Goal: Find specific page/section: Find specific page/section

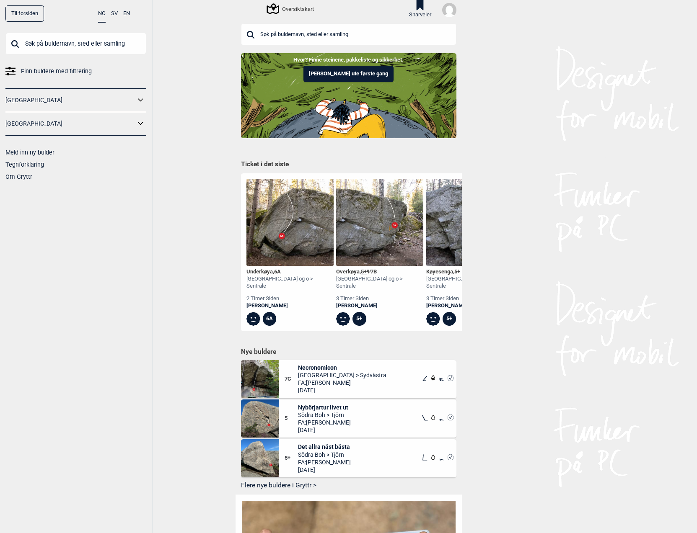
click at [70, 64] on div "Finn buldere med filtrering [GEOGRAPHIC_DATA] [GEOGRAPHIC_DATA] Meld inn ny bul…" at bounding box center [75, 108] width 141 height 150
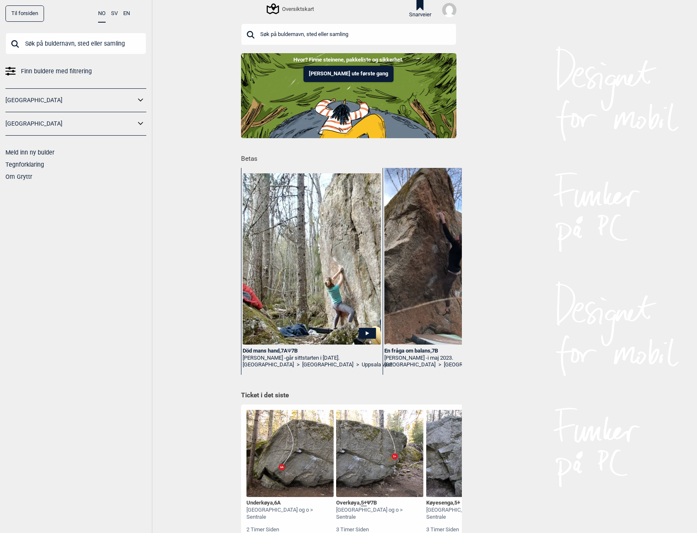
click at [65, 70] on span "Finn buldere med filtrering" at bounding box center [56, 71] width 71 height 12
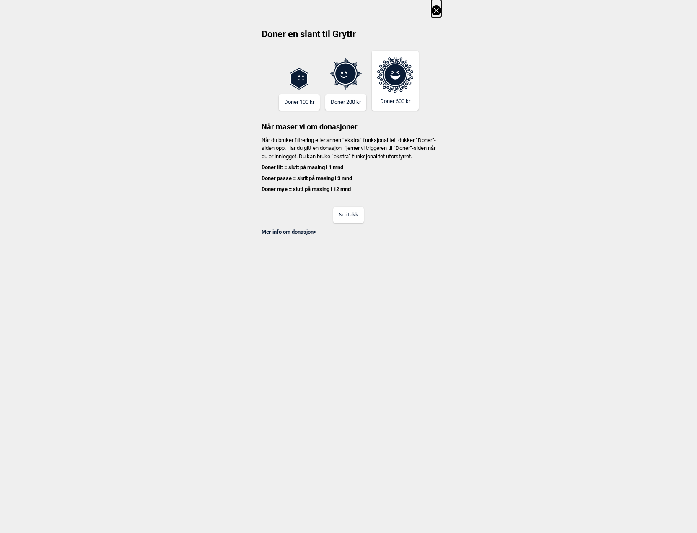
click at [356, 223] on button "Nei takk" at bounding box center [348, 215] width 31 height 16
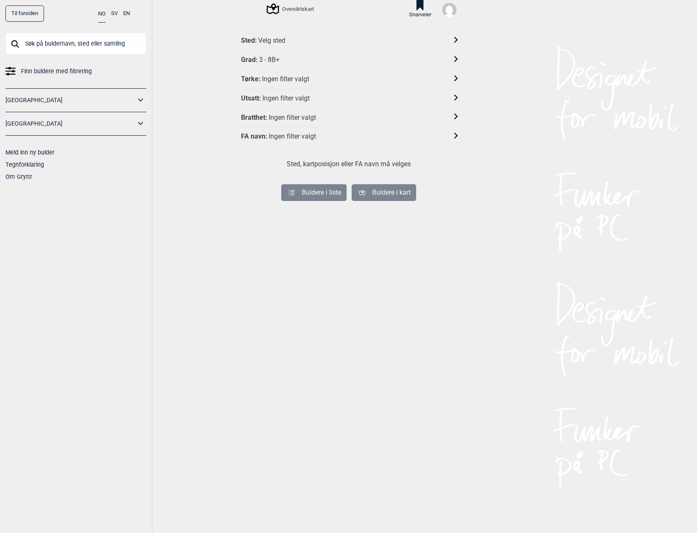
click at [289, 61] on div "Grad : 3 - 8B+" at bounding box center [343, 60] width 204 height 9
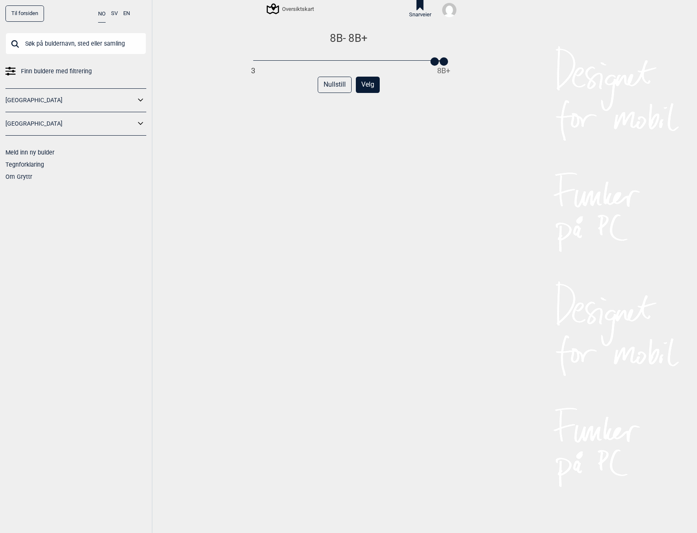
drag, startPoint x: 250, startPoint y: 60, endPoint x: 432, endPoint y: 61, distance: 181.8
click at [432, 61] on div at bounding box center [434, 61] width 8 height 8
drag, startPoint x: 436, startPoint y: 62, endPoint x: 430, endPoint y: 63, distance: 6.3
click at [430, 63] on div at bounding box center [434, 61] width 8 height 8
click at [362, 85] on button "Velg" at bounding box center [368, 85] width 24 height 16
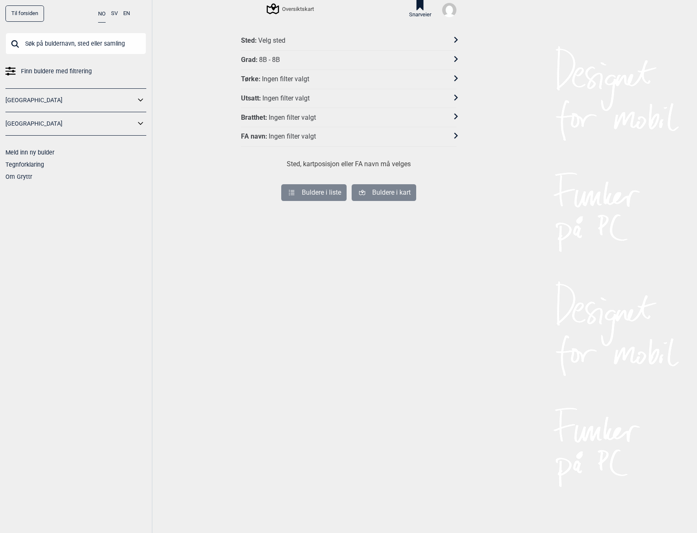
click at [302, 41] on div "Sted : Velg sted" at bounding box center [343, 40] width 204 height 9
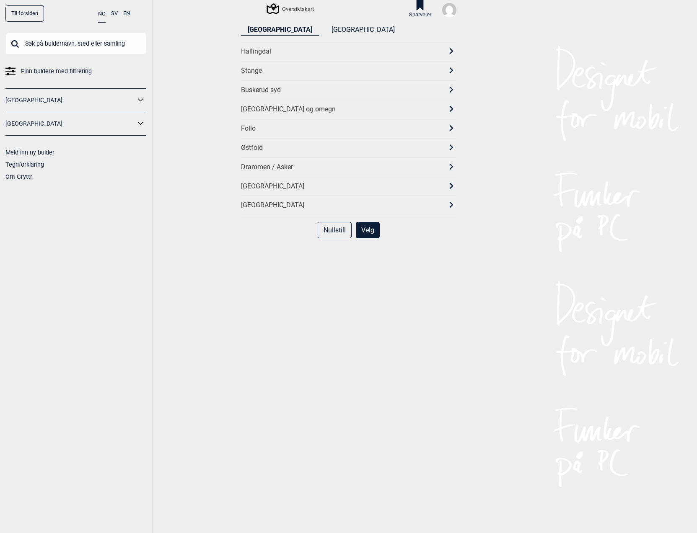
click at [271, 105] on div "[GEOGRAPHIC_DATA] og omegn" at bounding box center [348, 109] width 215 height 19
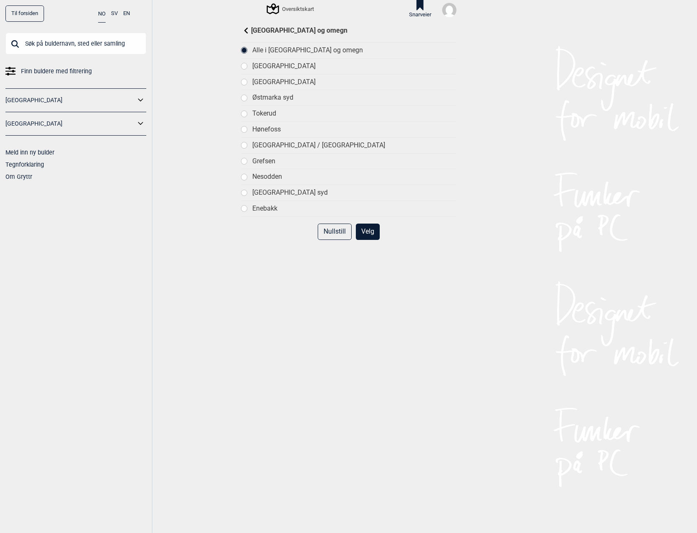
click at [371, 235] on button "Velg" at bounding box center [368, 232] width 24 height 16
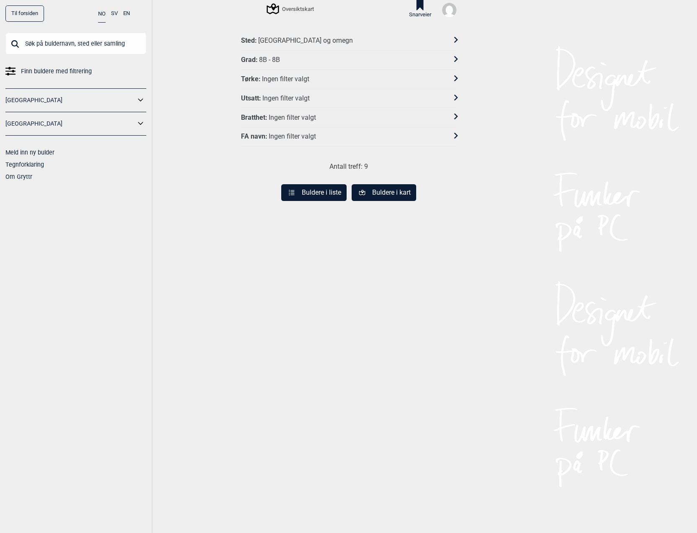
click at [321, 193] on button "Buldere i liste" at bounding box center [313, 192] width 65 height 17
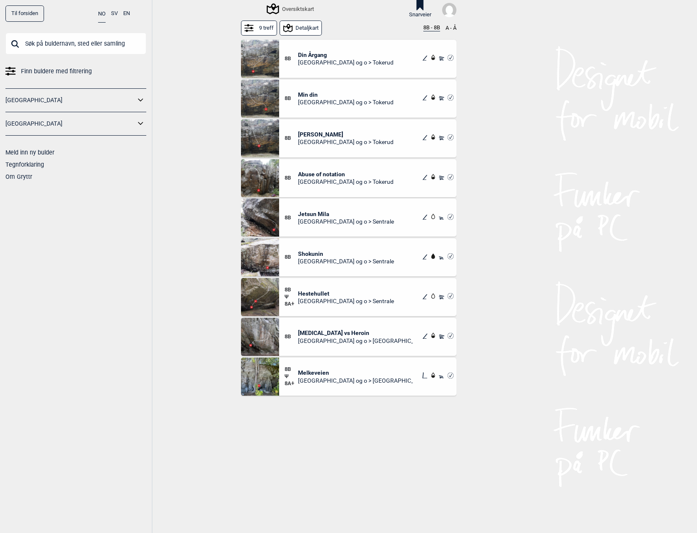
click at [266, 254] on img at bounding box center [260, 257] width 38 height 38
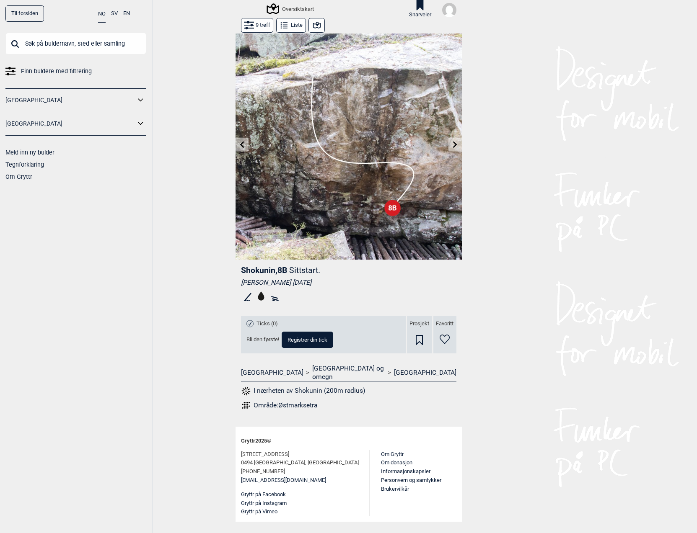
click at [253, 23] on icon at bounding box center [249, 22] width 10 height 3
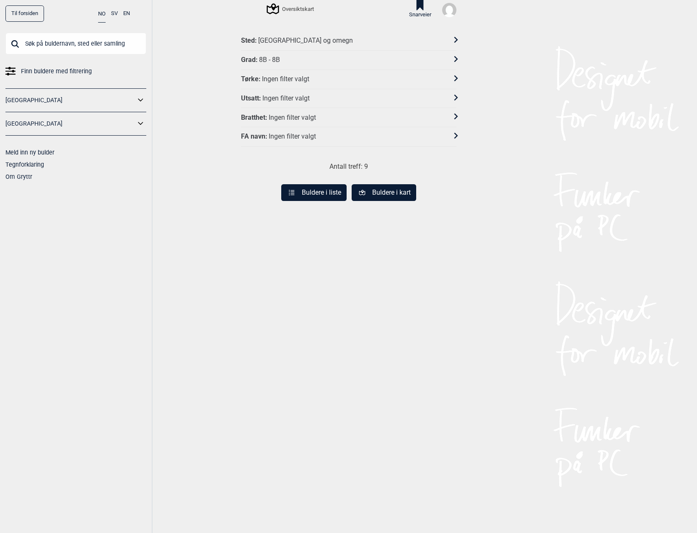
click at [307, 201] on button "Buldere i liste" at bounding box center [313, 192] width 65 height 17
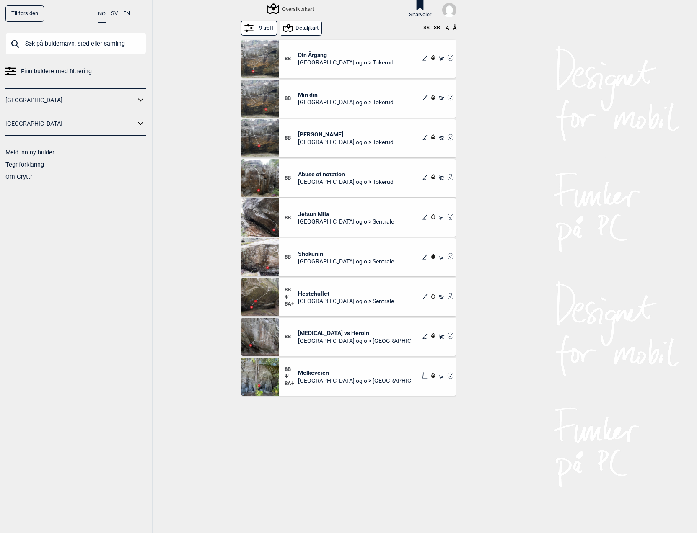
click at [317, 210] on span "Jetsun Mila" at bounding box center [346, 214] width 96 height 8
click at [321, 173] on span "Abuse of notation" at bounding box center [345, 174] width 95 height 8
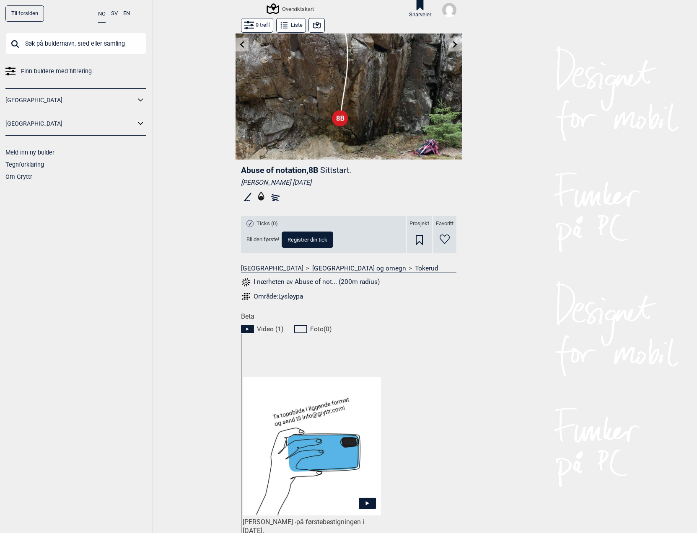
scroll to position [126, 0]
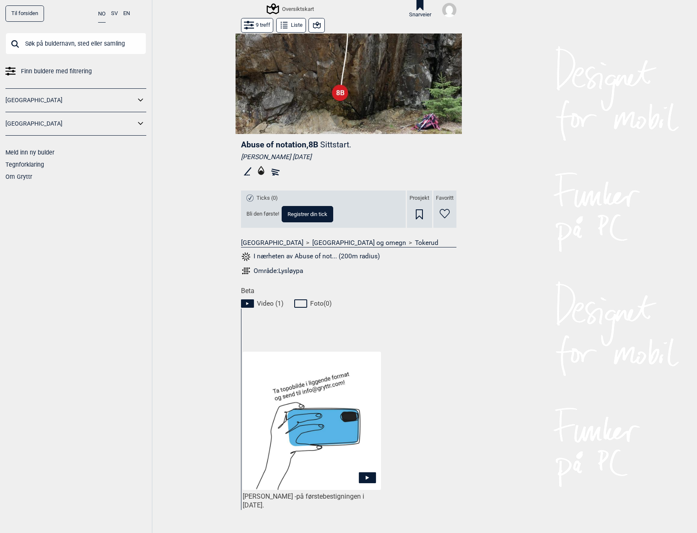
click at [354, 474] on img at bounding box center [312, 421] width 138 height 138
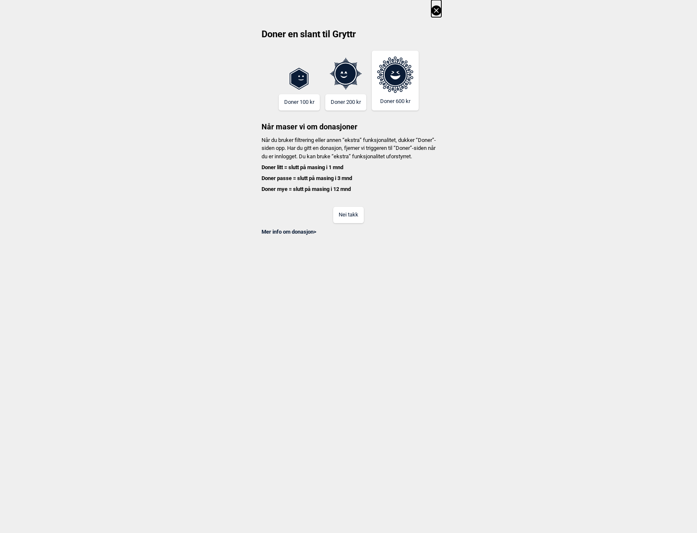
click at [356, 221] on button "Nei takk" at bounding box center [348, 215] width 31 height 16
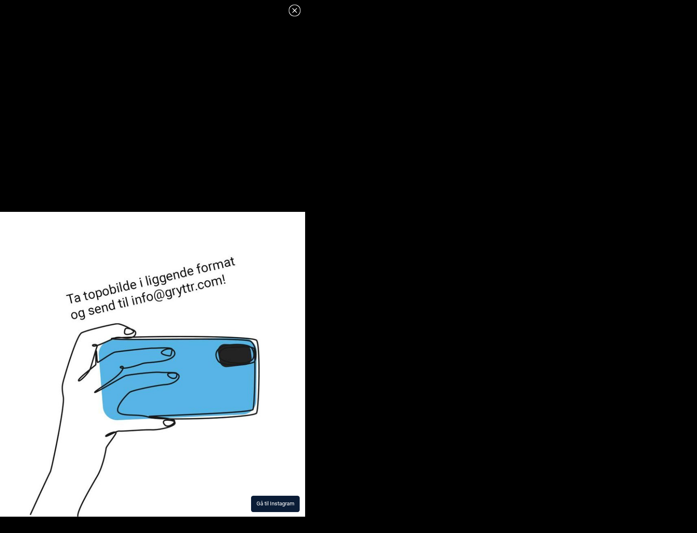
click at [291, 12] on icon at bounding box center [294, 10] width 10 height 10
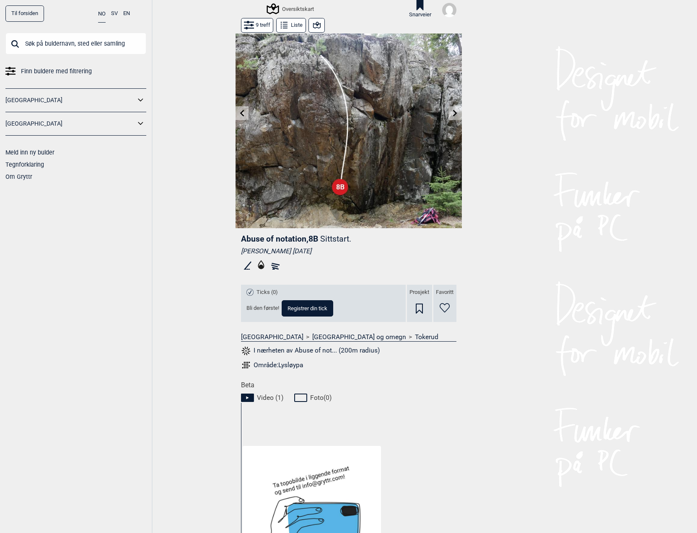
scroll to position [0, 0]
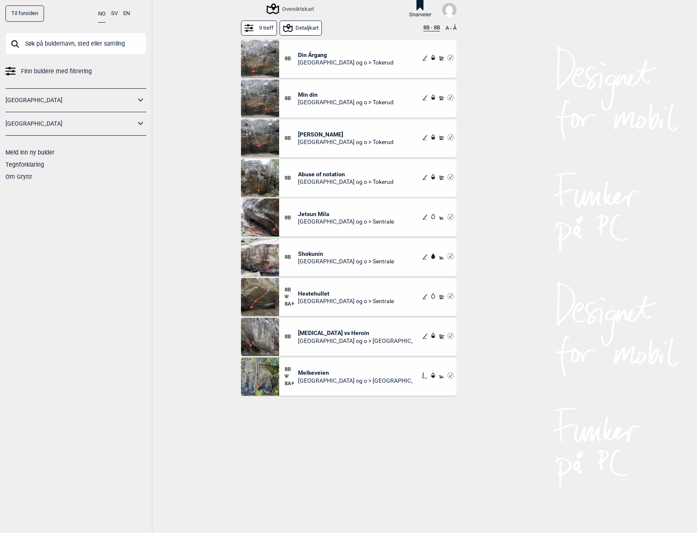
click at [348, 72] on div "8B Din Årgang [GEOGRAPHIC_DATA] og o > Tokerud" at bounding box center [367, 59] width 177 height 38
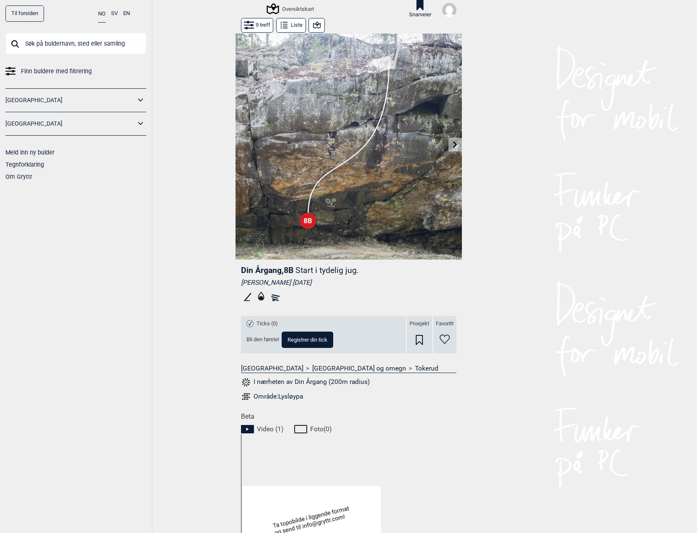
click at [415, 369] on link "Tokerud" at bounding box center [426, 368] width 23 height 8
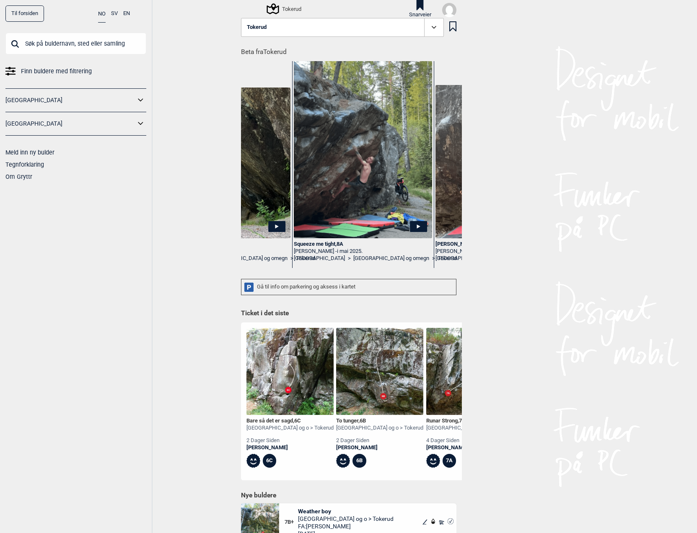
scroll to position [0, 235]
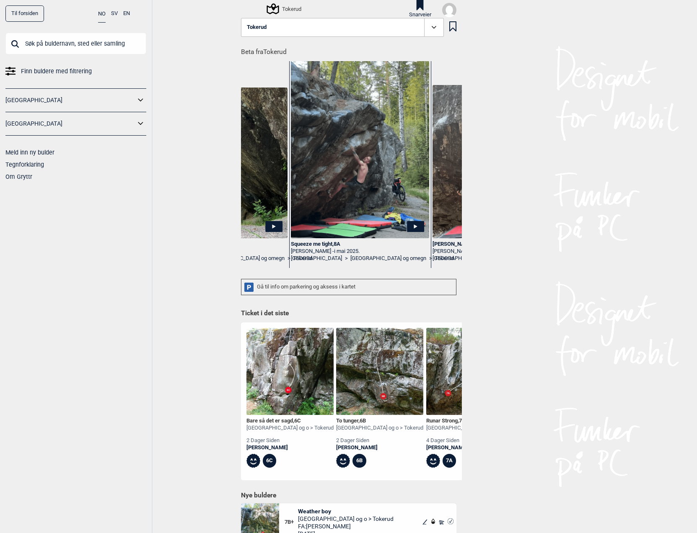
click at [367, 212] on img at bounding box center [360, 149] width 138 height 180
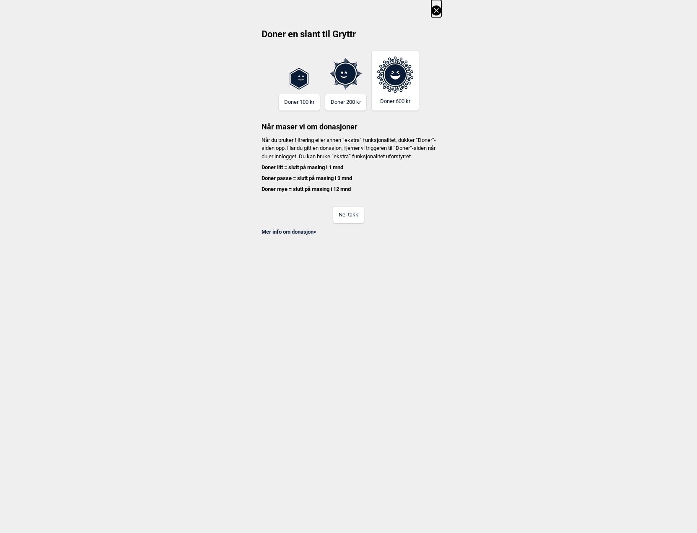
click at [351, 222] on button "Nei takk" at bounding box center [348, 215] width 31 height 16
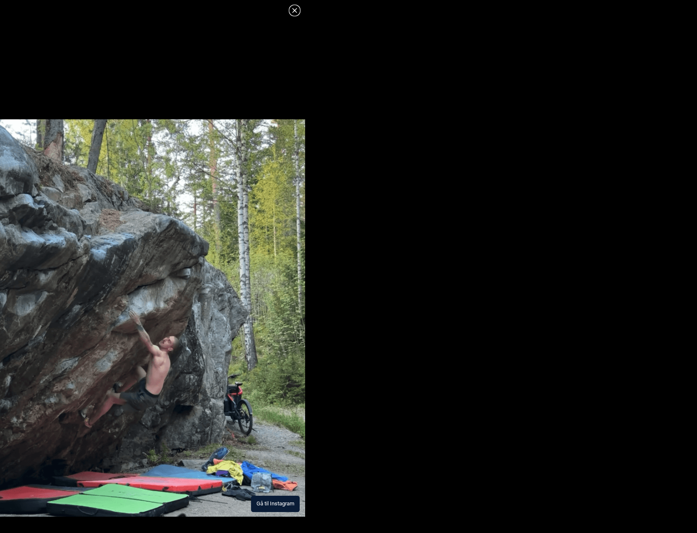
click at [291, 11] on icon at bounding box center [294, 10] width 10 height 10
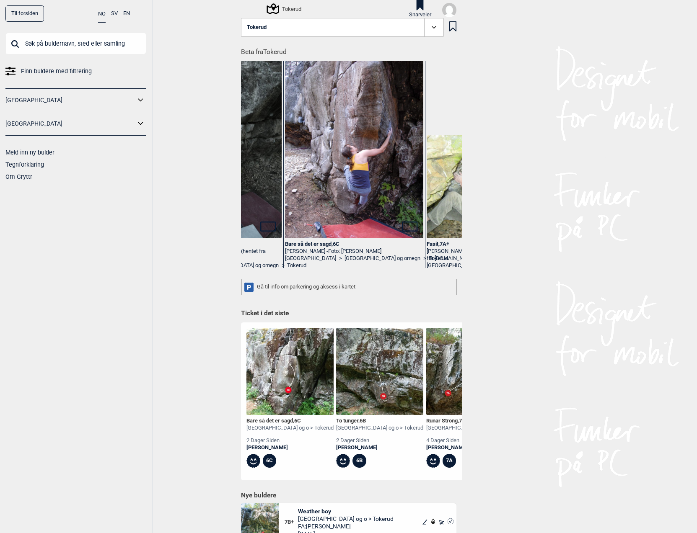
scroll to position [0, 2515]
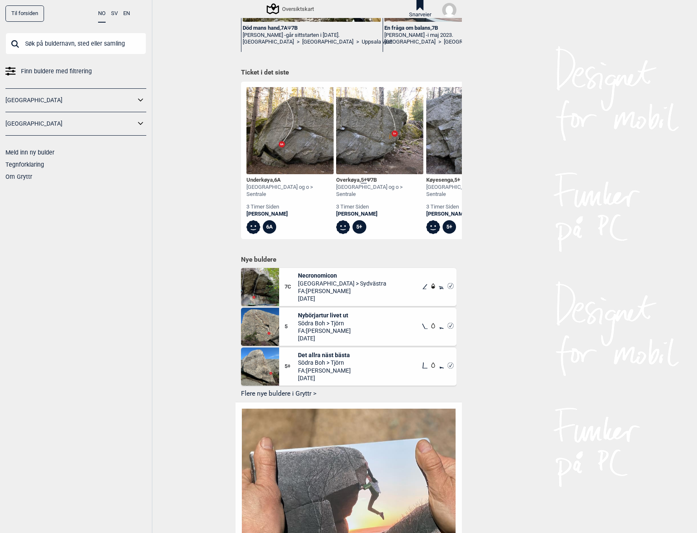
scroll to position [335, 0]
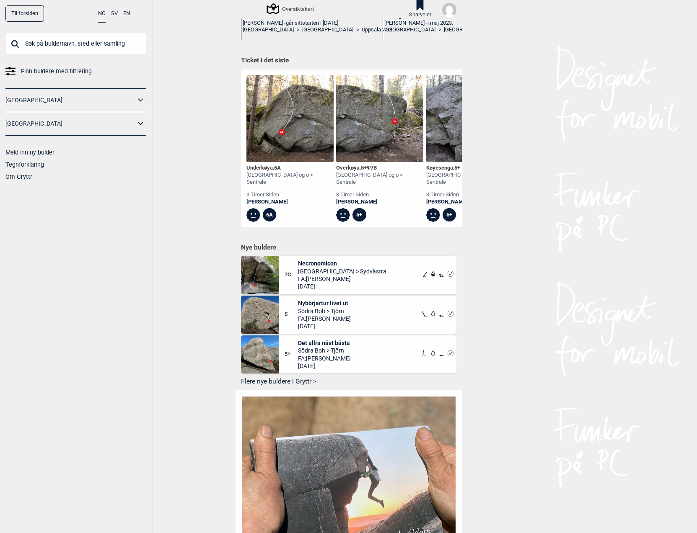
click at [57, 69] on span "Finn buldere med filtrering" at bounding box center [56, 71] width 71 height 12
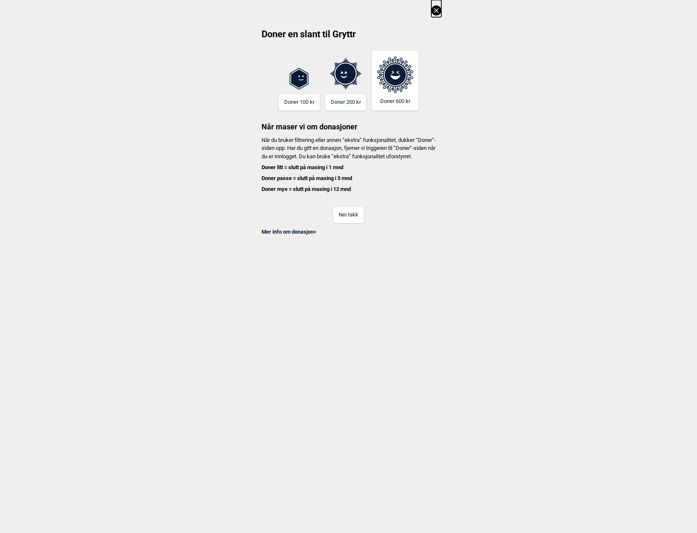
click at [348, 223] on button "Nei takk" at bounding box center [348, 215] width 31 height 16
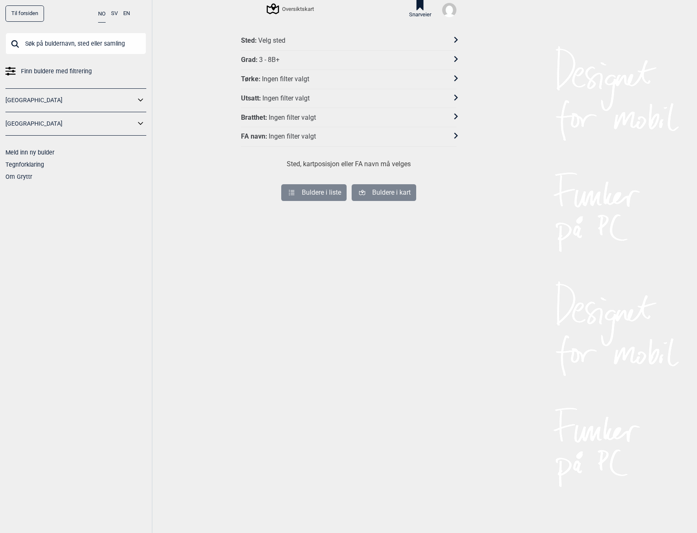
click at [263, 36] on div "Sted : Velg sted" at bounding box center [348, 40] width 215 height 19
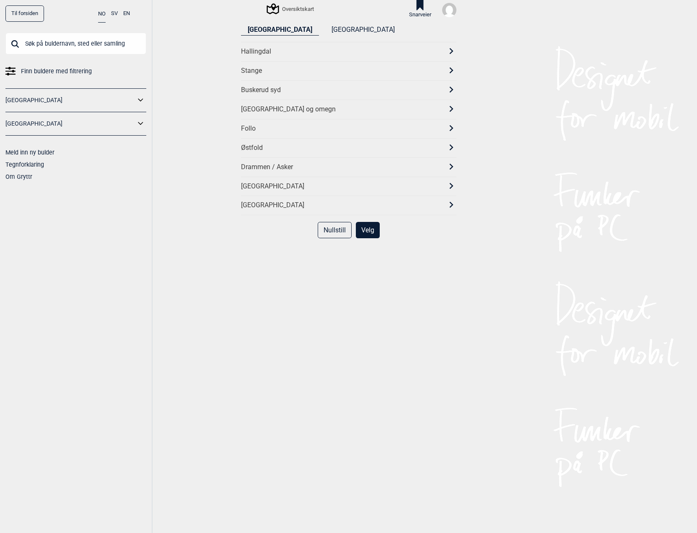
click at [286, 109] on div "[GEOGRAPHIC_DATA] og omegn" at bounding box center [341, 109] width 200 height 9
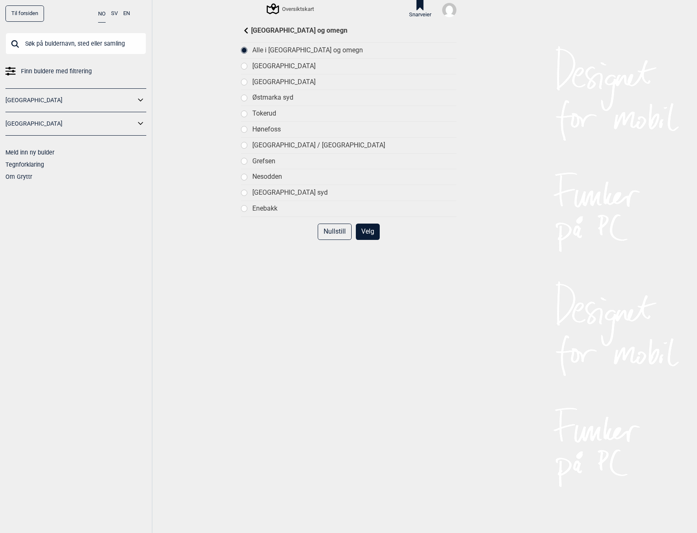
click at [360, 232] on button "Velg" at bounding box center [368, 232] width 24 height 16
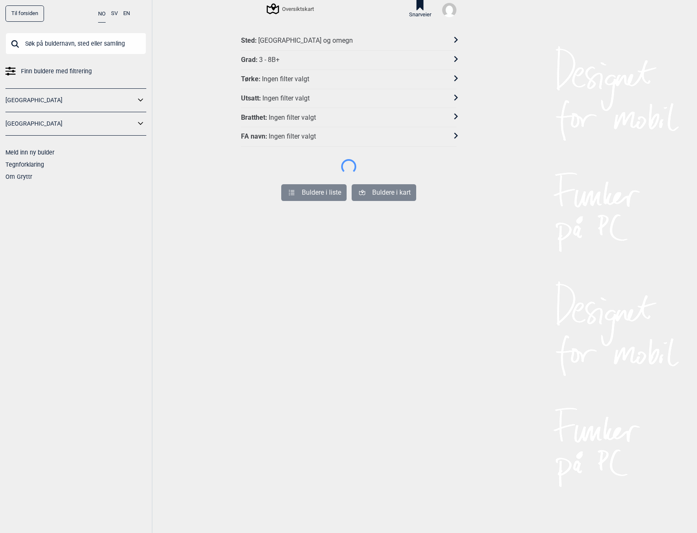
click at [287, 62] on div "Grad : 3 - 8B+" at bounding box center [343, 60] width 204 height 9
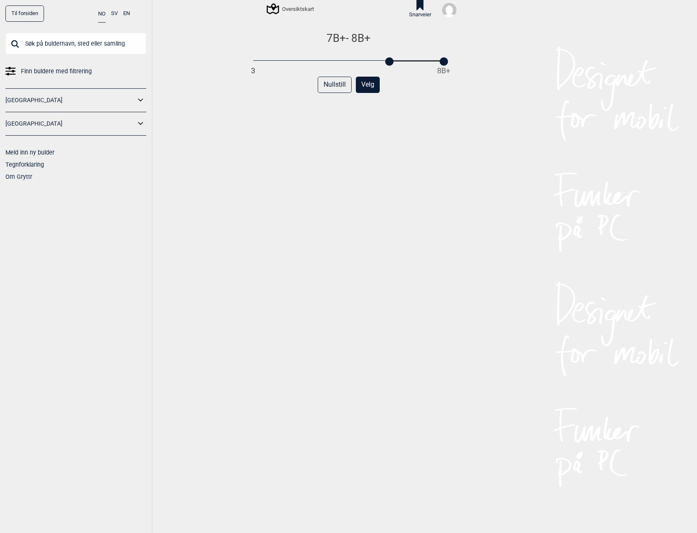
drag, startPoint x: 252, startPoint y: 62, endPoint x: 387, endPoint y: 63, distance: 135.3
click at [387, 63] on div at bounding box center [389, 61] width 8 height 8
drag, startPoint x: 439, startPoint y: 62, endPoint x: 386, endPoint y: 63, distance: 52.8
click at [386, 63] on div at bounding box center [389, 61] width 8 height 8
click at [363, 85] on button "Velg" at bounding box center [368, 85] width 24 height 16
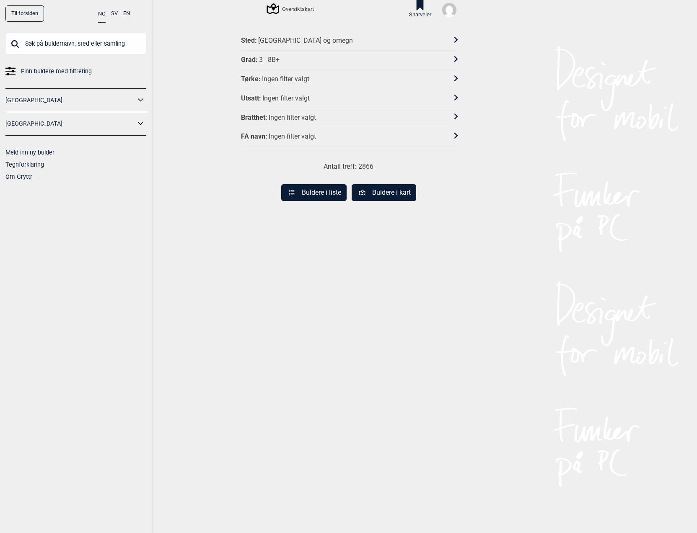
click at [295, 59] on div "Grad : 3 - 8B+" at bounding box center [343, 60] width 204 height 9
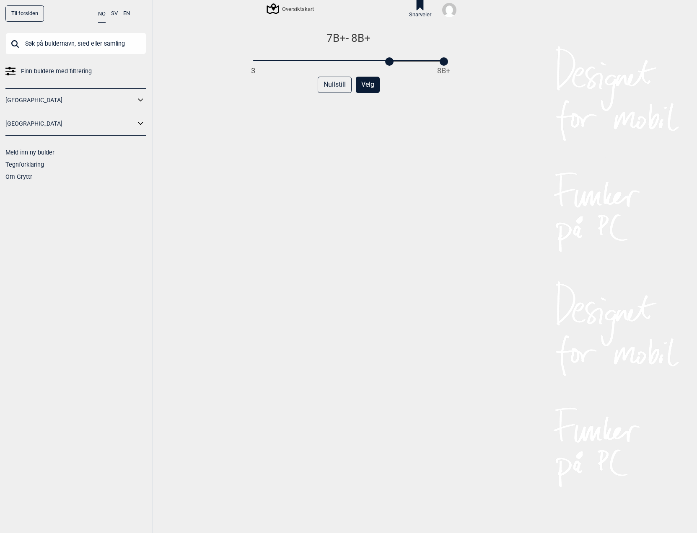
drag, startPoint x: 250, startPoint y: 62, endPoint x: 385, endPoint y: 58, distance: 134.9
click at [385, 58] on div at bounding box center [389, 61] width 8 height 8
drag, startPoint x: 440, startPoint y: 60, endPoint x: 385, endPoint y: 62, distance: 54.9
click at [385, 62] on div at bounding box center [389, 61] width 8 height 8
click at [360, 88] on button "Velg" at bounding box center [368, 85] width 24 height 16
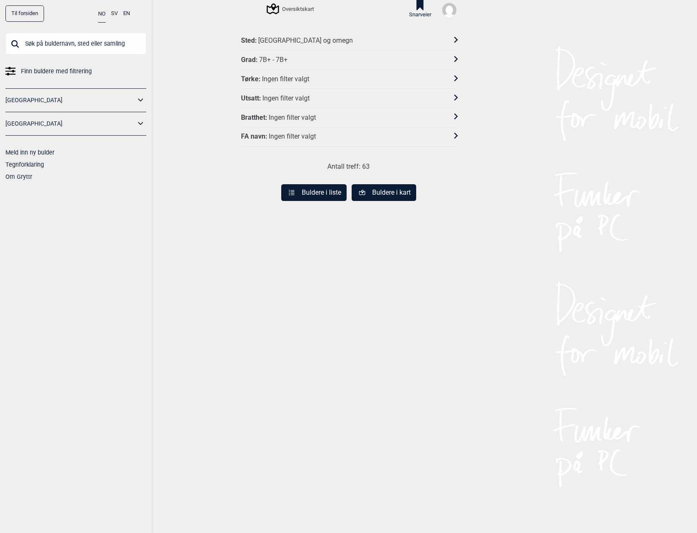
click at [318, 192] on button "Buldere i liste" at bounding box center [313, 192] width 65 height 17
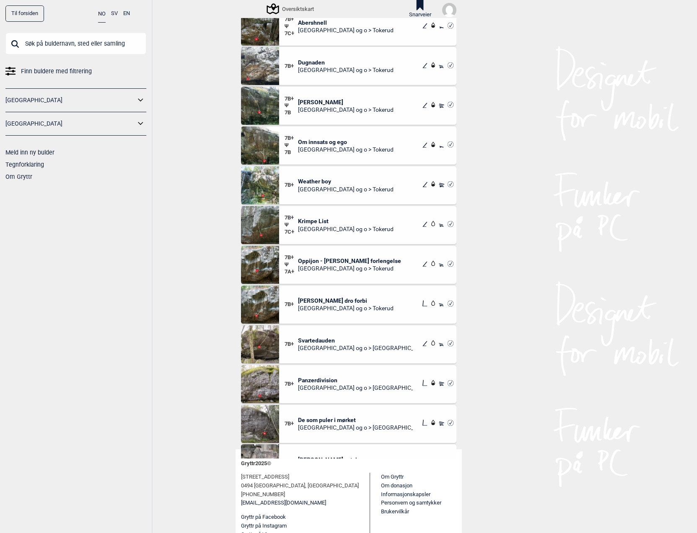
scroll to position [126, 0]
